Goal: Information Seeking & Learning: Learn about a topic

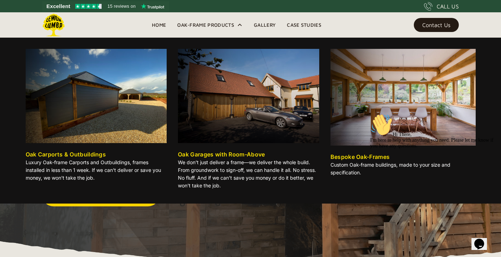
click at [220, 23] on div "Oak-Frame Products" at bounding box center [205, 25] width 57 height 8
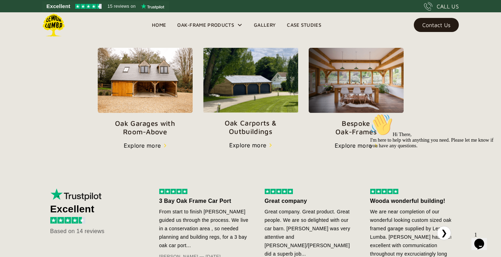
scroll to position [246, 0]
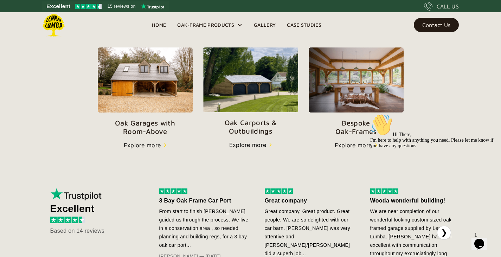
click at [264, 145] on div "Explore more" at bounding box center [247, 145] width 37 height 8
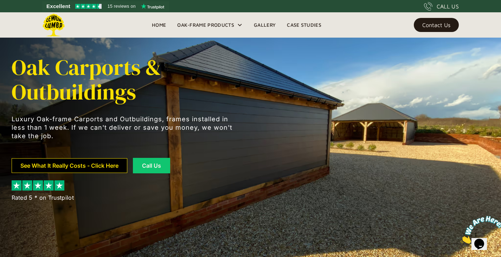
click at [109, 164] on link "See What It Really Costs - Click Here" at bounding box center [70, 165] width 116 height 15
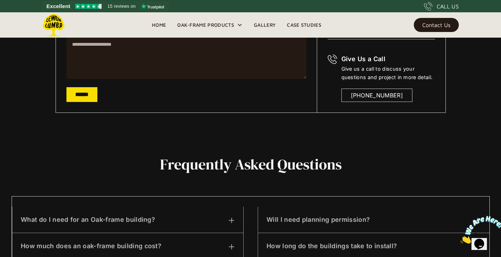
scroll to position [228, 0]
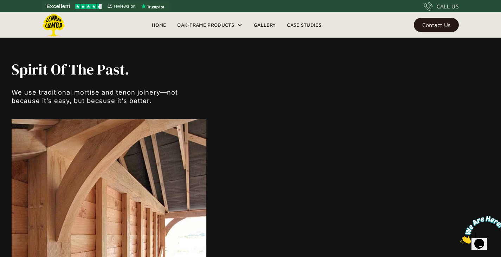
scroll to position [2978, 0]
